Goal: Task Accomplishment & Management: Manage account settings

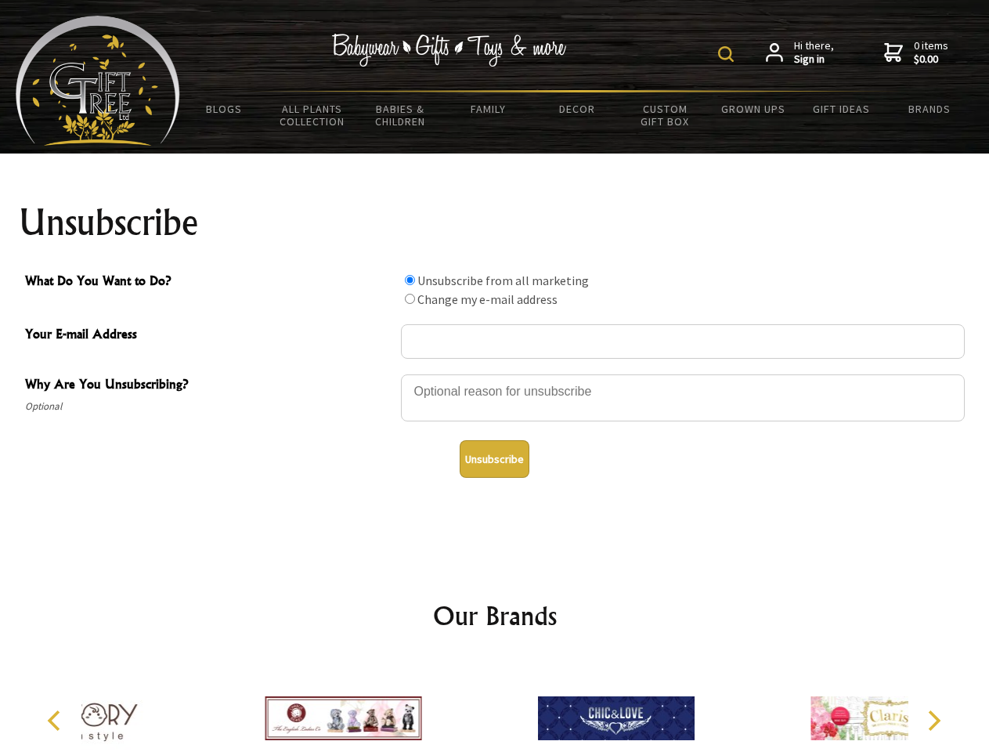
click at [728, 54] on img at bounding box center [726, 54] width 16 height 16
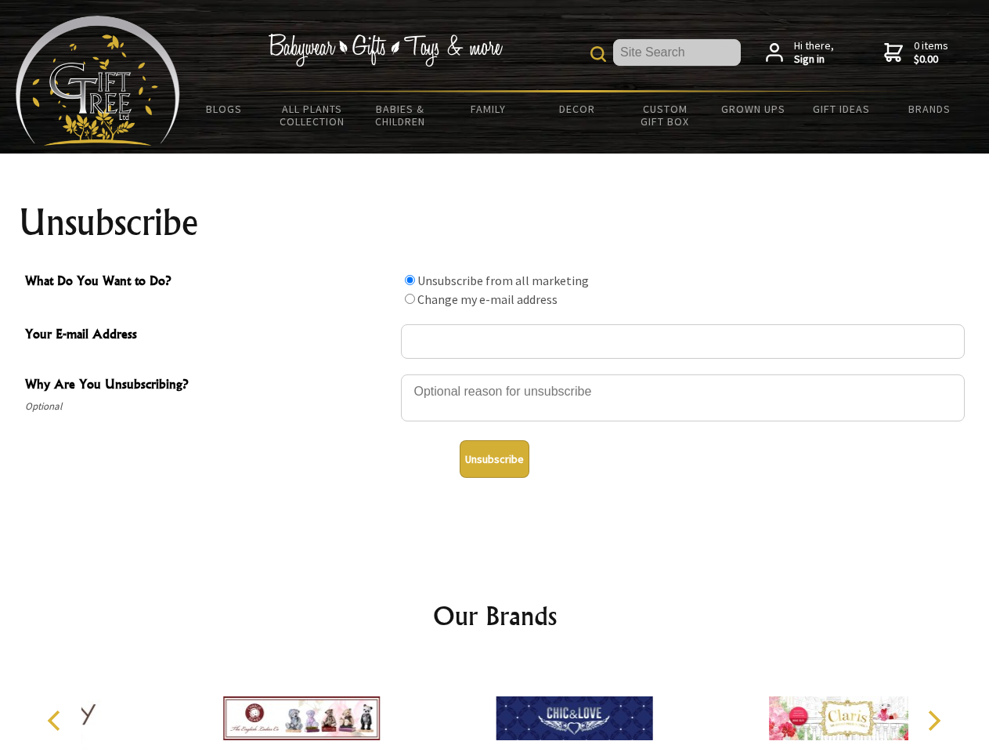
click at [495, 373] on div at bounding box center [683, 400] width 564 height 55
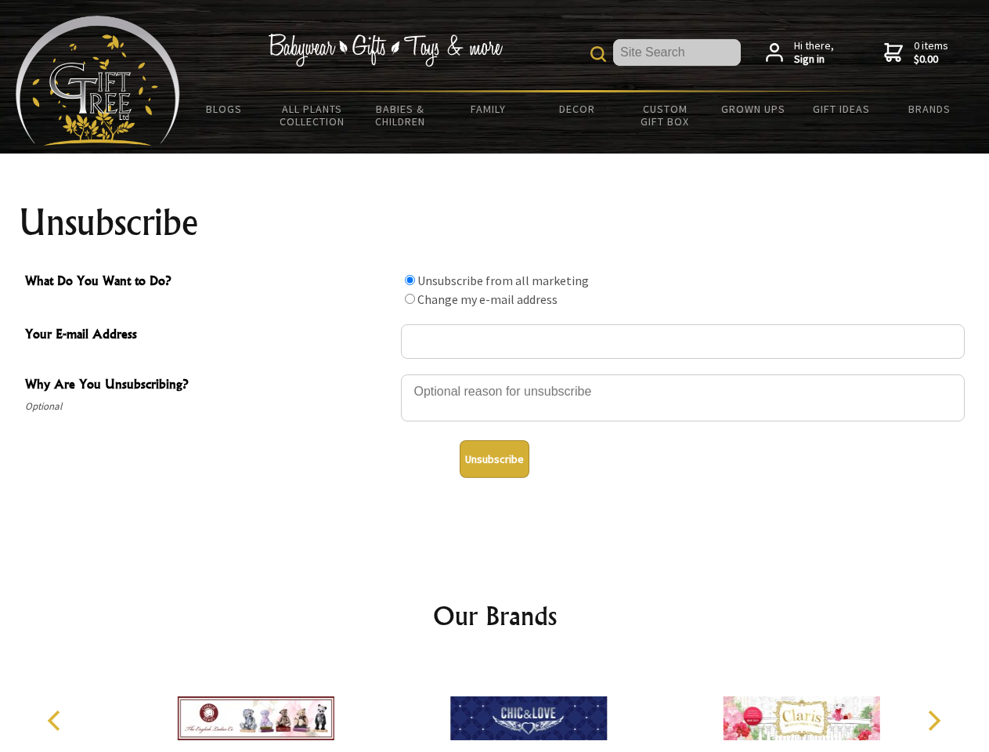
click at [409, 279] on input "What Do You Want to Do?" at bounding box center [410, 280] width 10 height 10
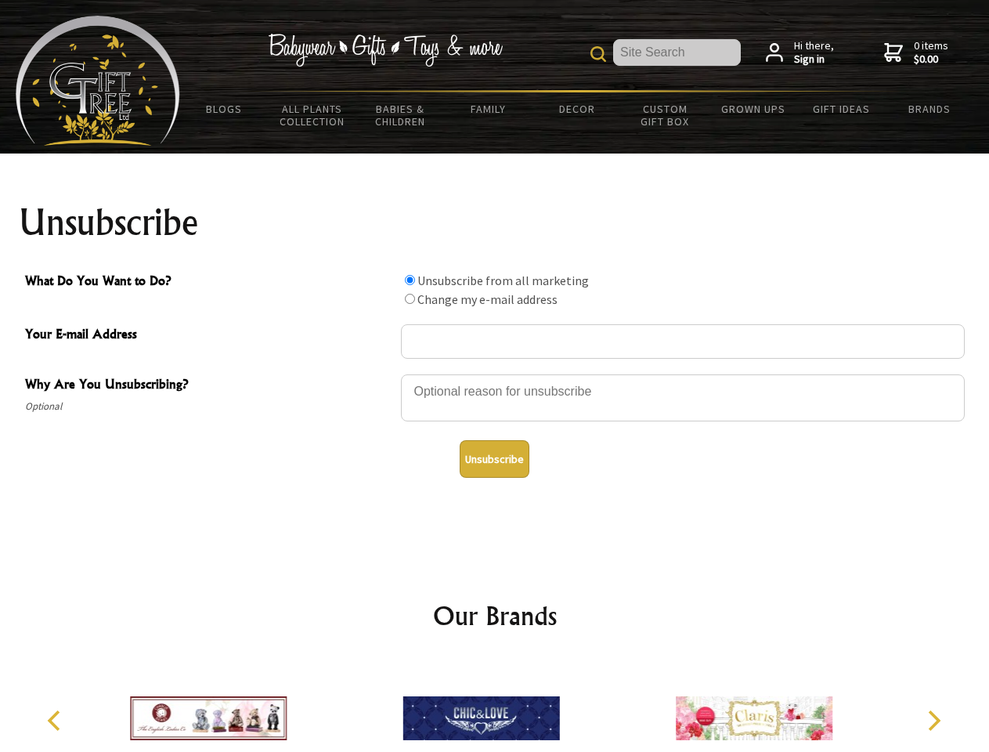
click at [409, 298] on input "What Do You Want to Do?" at bounding box center [410, 299] width 10 height 10
radio input "true"
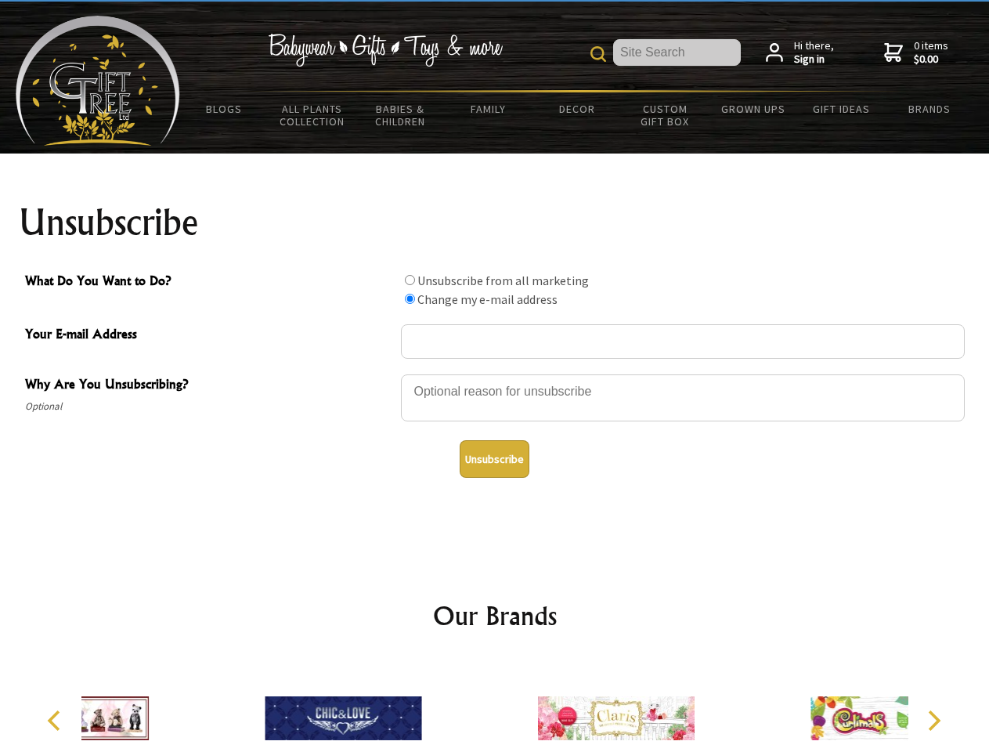
click at [494, 459] on button "Unsubscribe" at bounding box center [495, 459] width 70 height 38
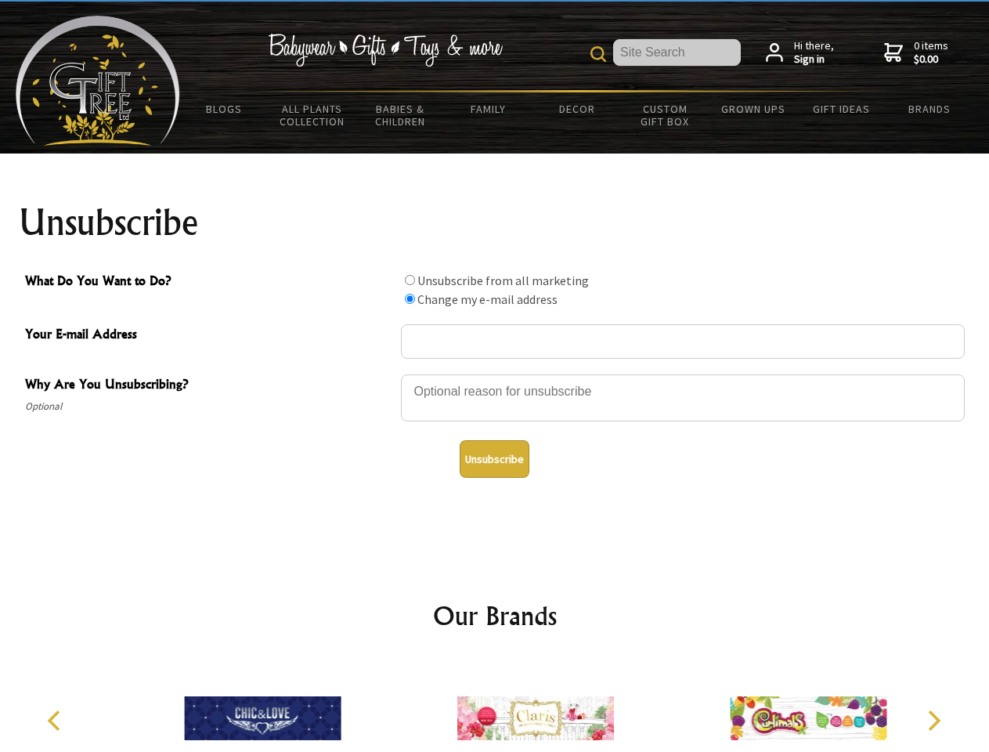
click at [495, 705] on img at bounding box center [535, 717] width 157 height 117
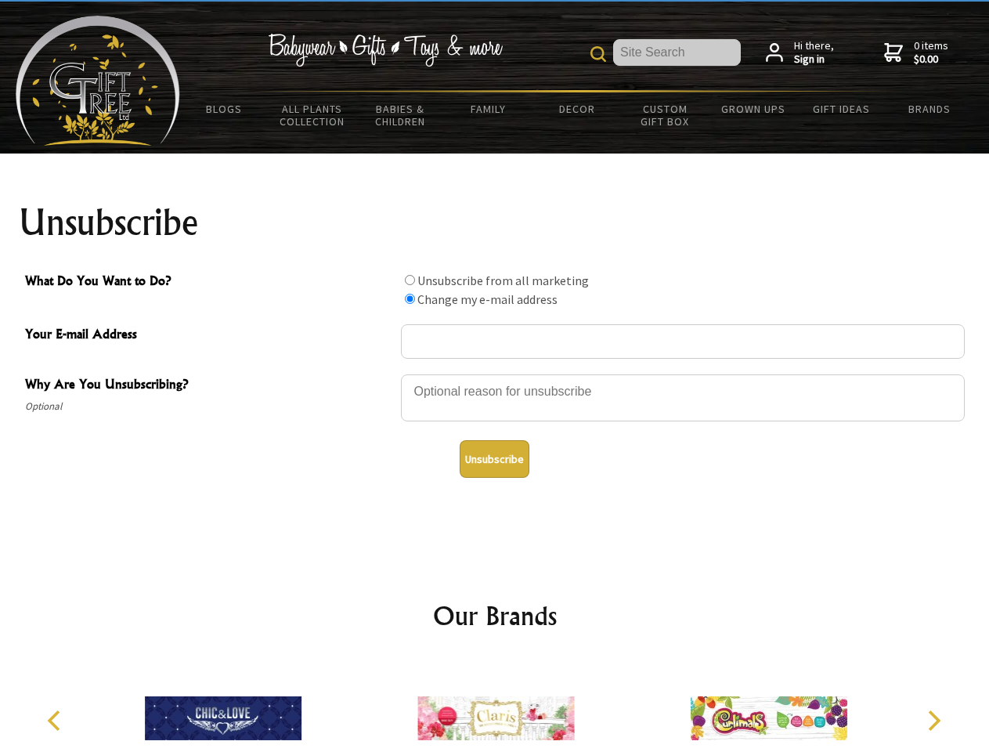
click at [56, 720] on icon "Previous" at bounding box center [55, 720] width 20 height 20
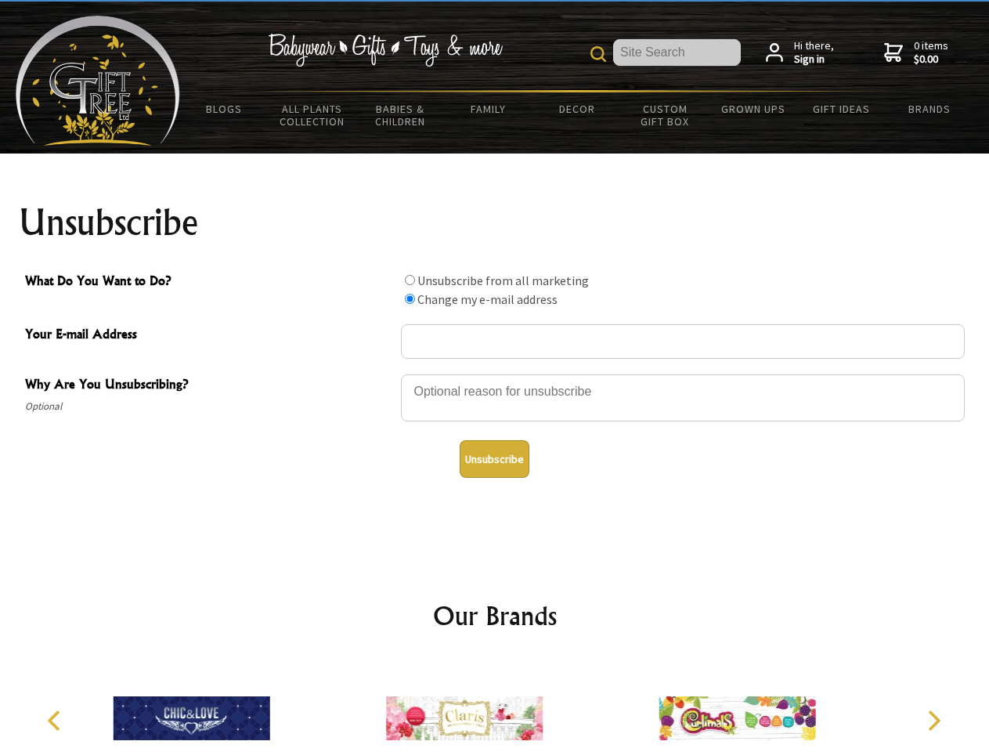
click at [933, 720] on icon "Next" at bounding box center [932, 720] width 20 height 20
